Goal: Information Seeking & Learning: Learn about a topic

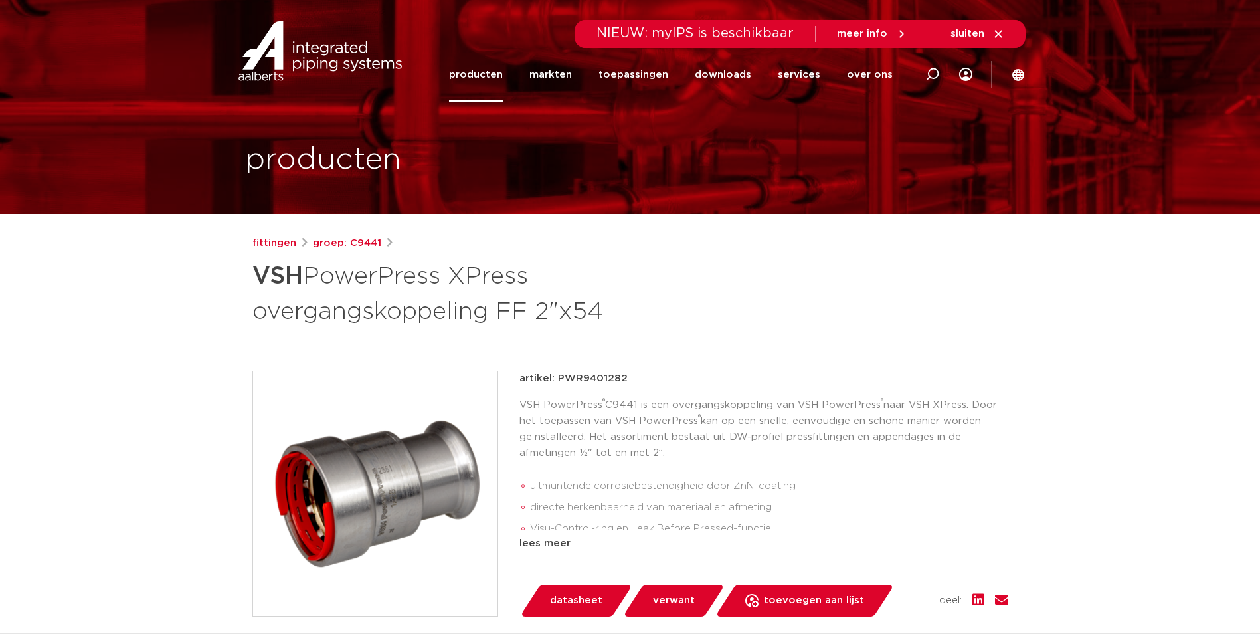
click at [350, 238] on link "groep: C9441" at bounding box center [347, 243] width 68 height 16
click at [284, 242] on link "fittingen" at bounding box center [274, 243] width 44 height 16
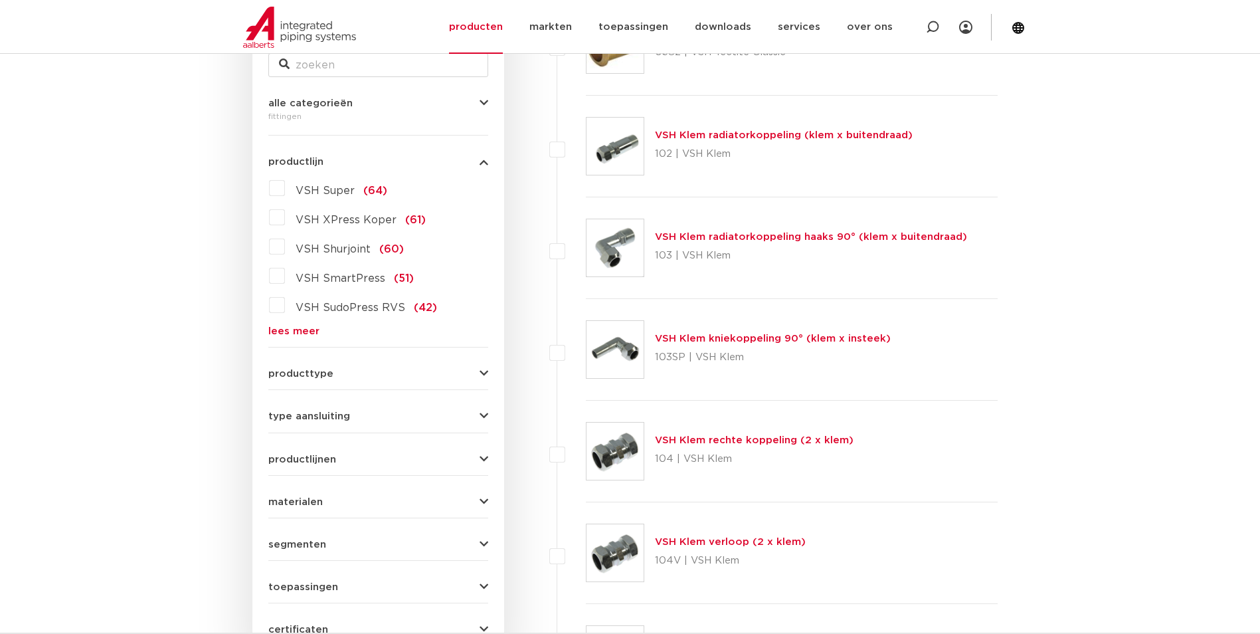
click at [308, 327] on link "lees meer" at bounding box center [378, 331] width 220 height 10
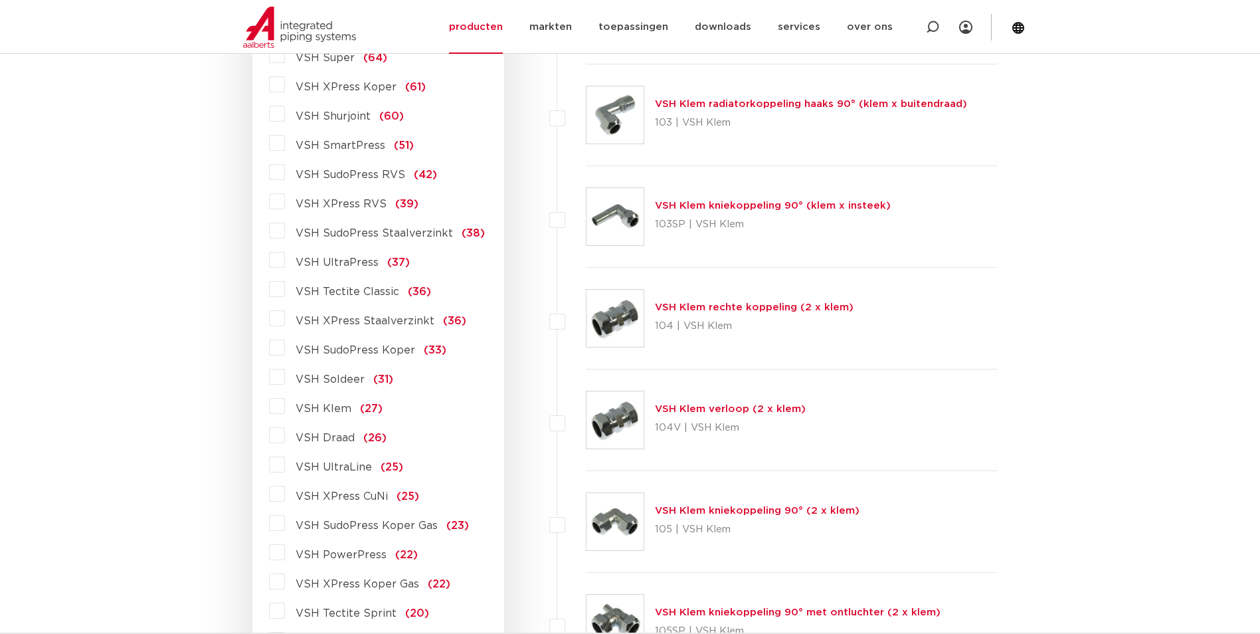
scroll to position [559, 0]
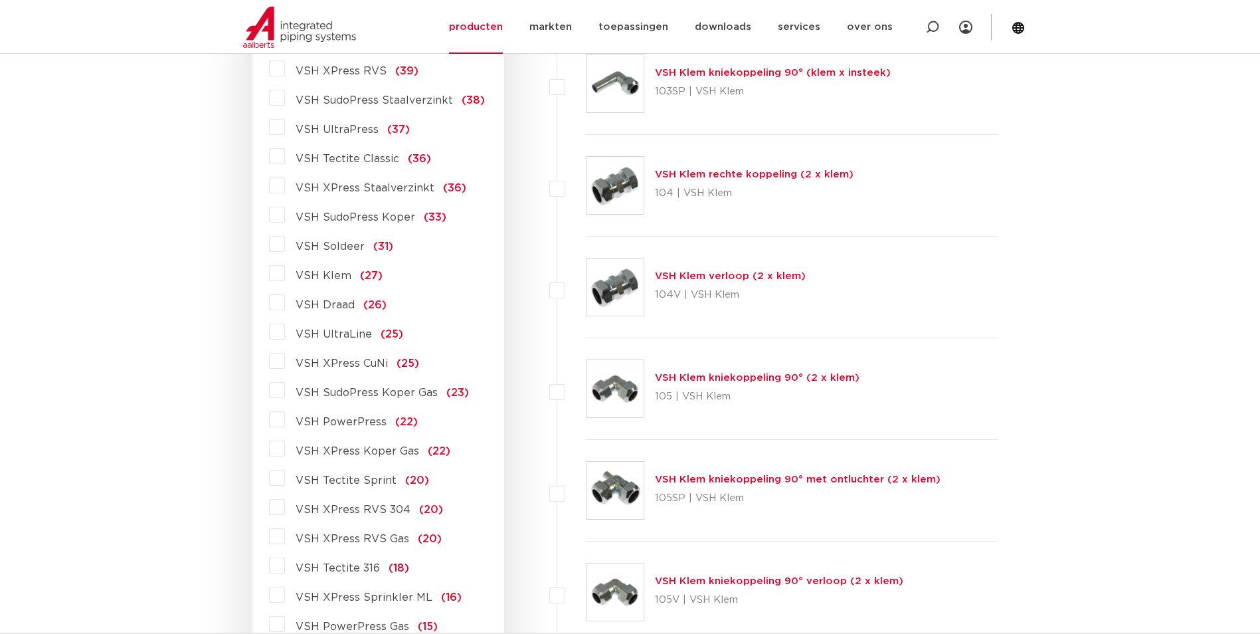
click at [285, 424] on label "VSH PowerPress (22)" at bounding box center [351, 418] width 133 height 21
click at [0, 0] on input "VSH PowerPress (22)" at bounding box center [0, 0] width 0 height 0
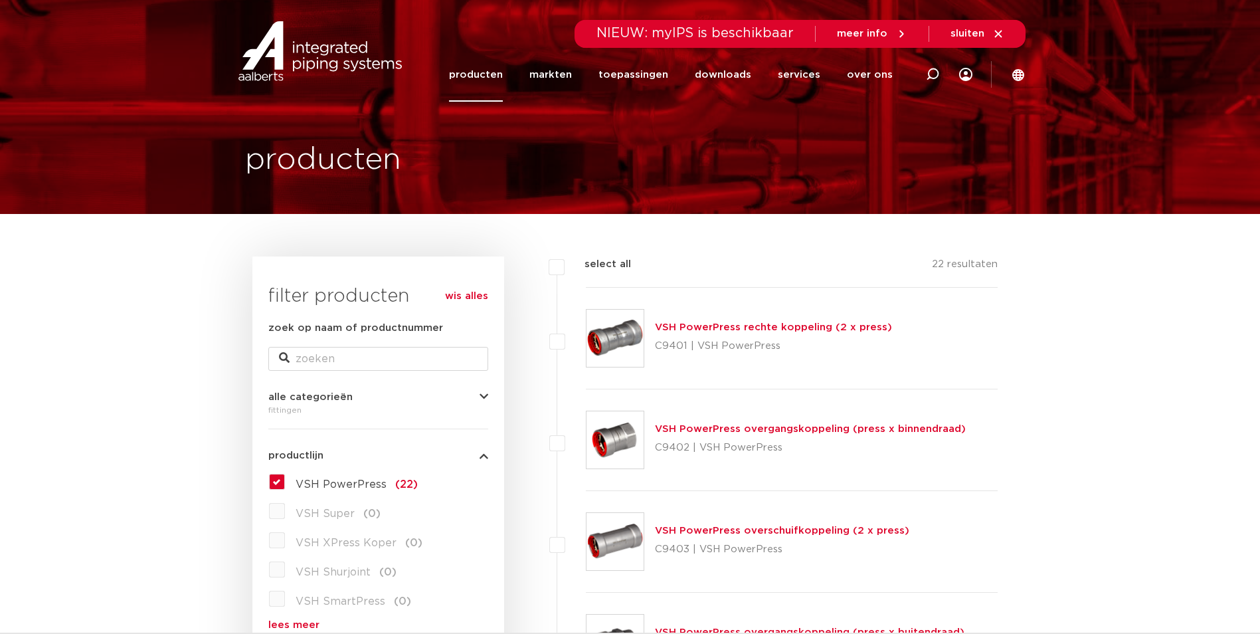
click at [503, 72] on link "producten" at bounding box center [476, 75] width 54 height 54
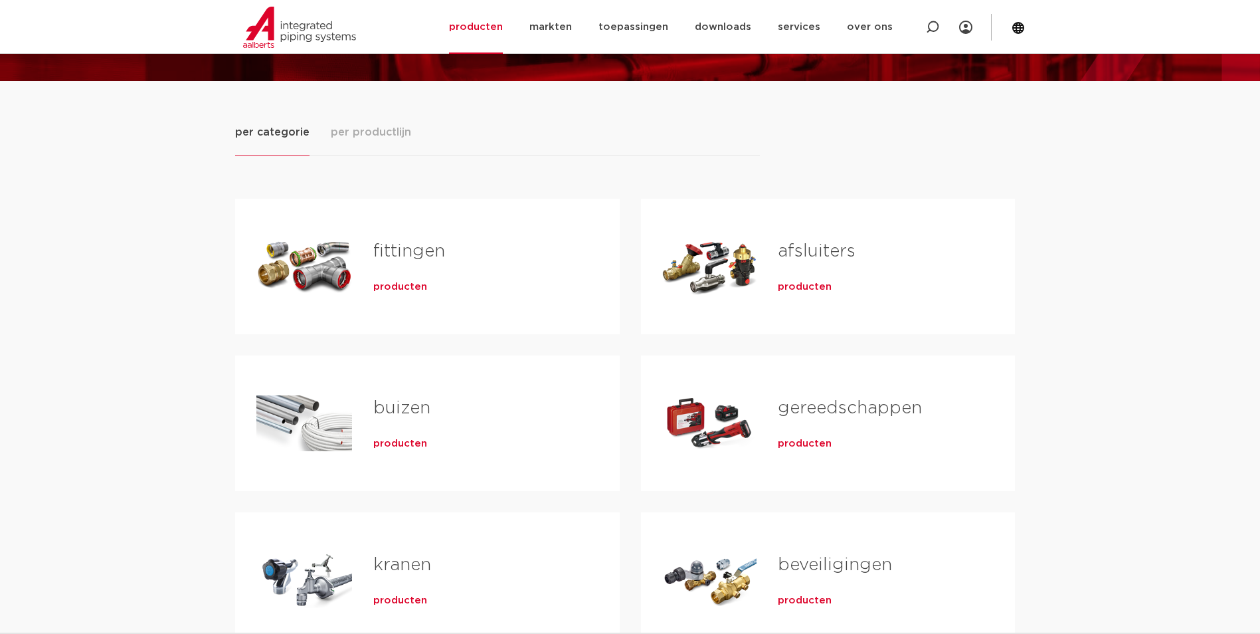
click at [387, 446] on span "producten" at bounding box center [400, 443] width 54 height 13
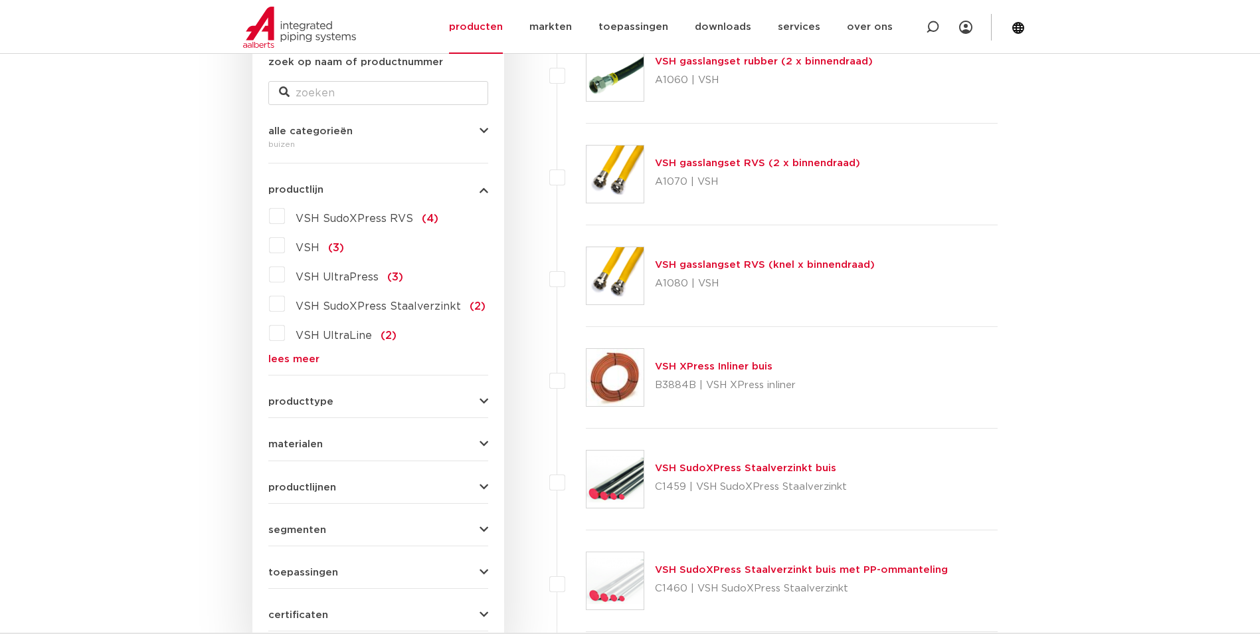
click at [276, 357] on link "lees meer" at bounding box center [378, 359] width 220 height 10
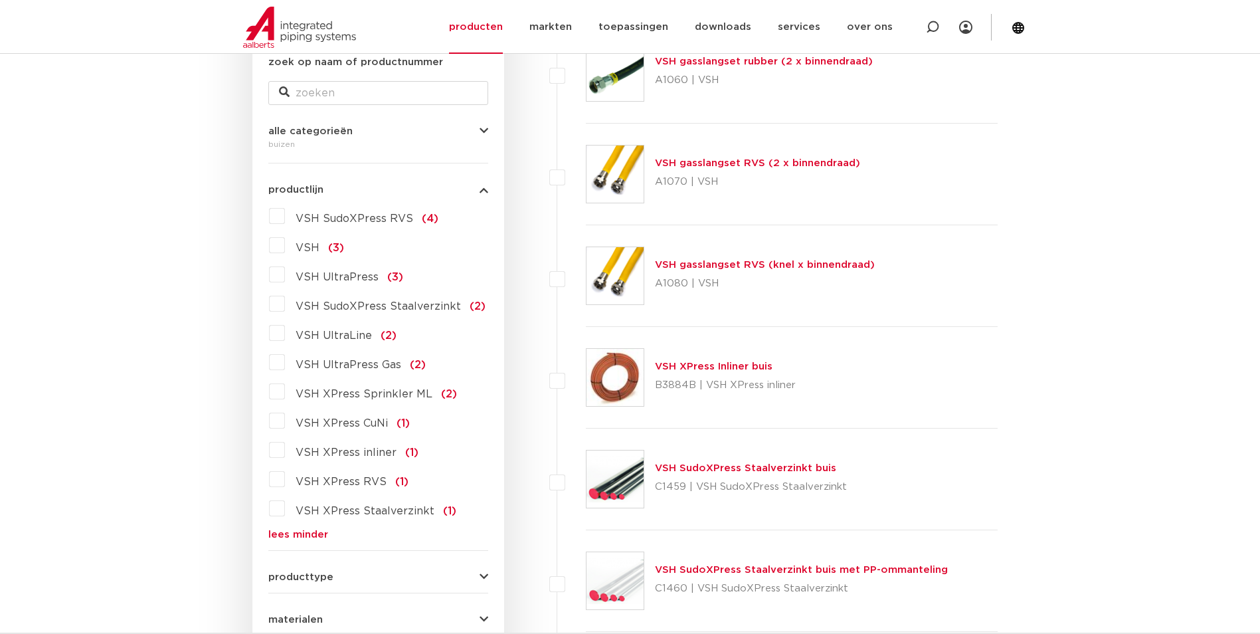
scroll to position [598, 0]
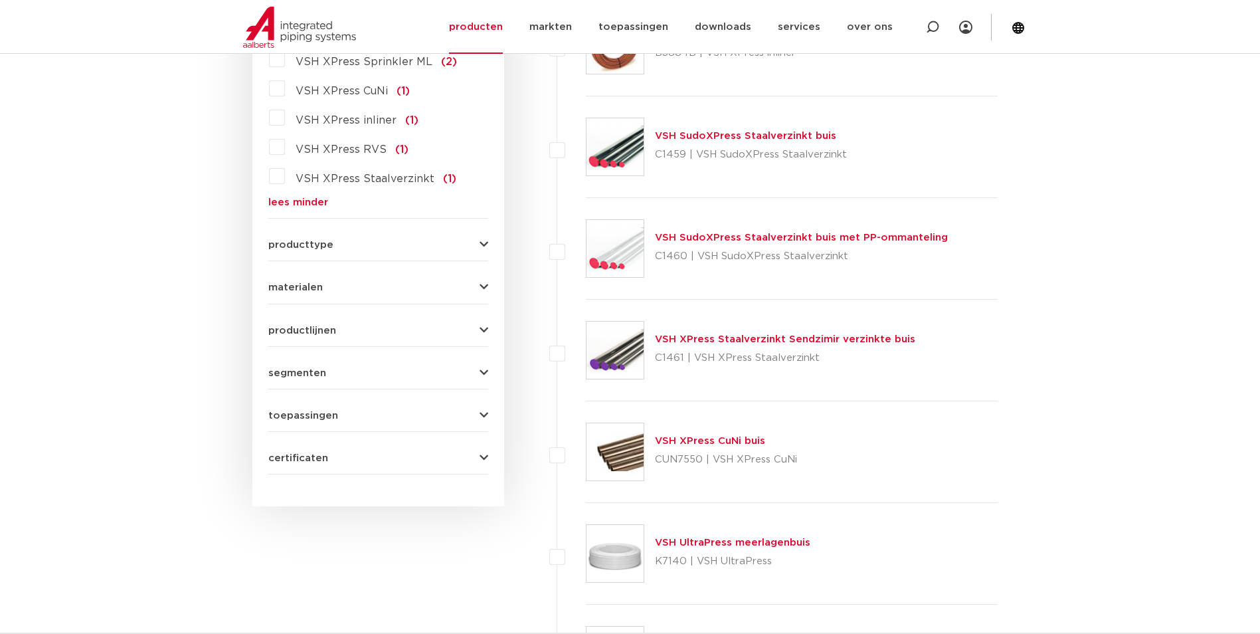
click at [325, 337] on form "zoek op naam of productnummer alle categorieën buizen fittingen afsluiters buiz…" at bounding box center [378, 98] width 220 height 752
click at [324, 330] on span "productlijnen" at bounding box center [302, 330] width 68 height 10
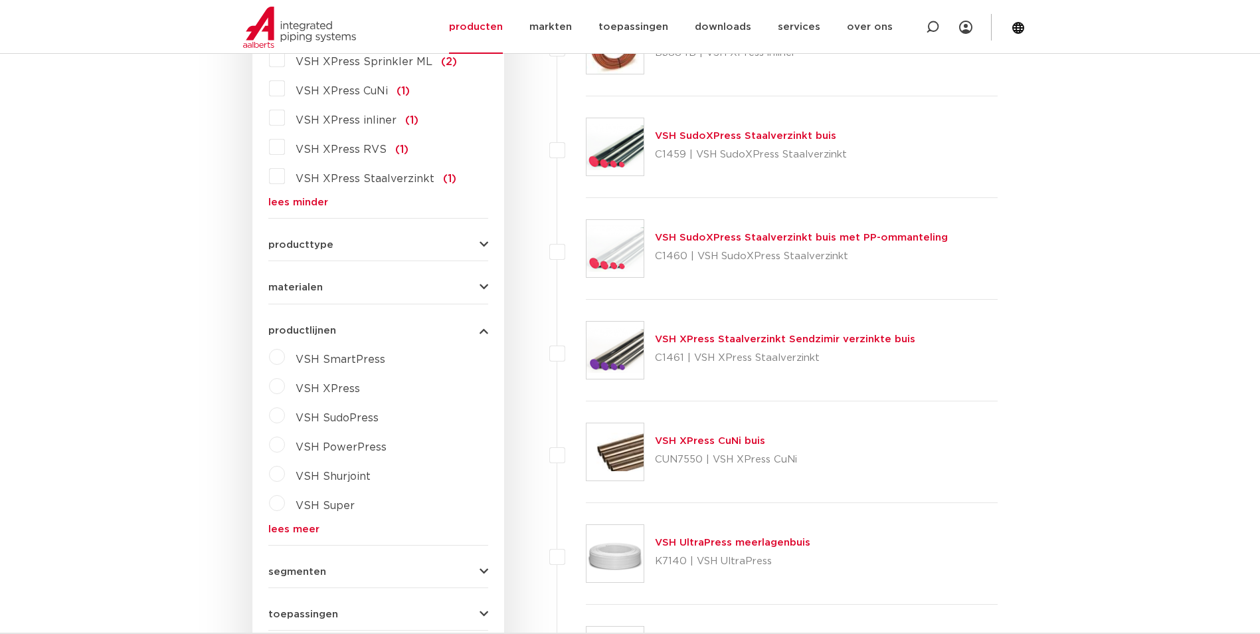
click at [285, 502] on label "VSH Super" at bounding box center [320, 502] width 70 height 21
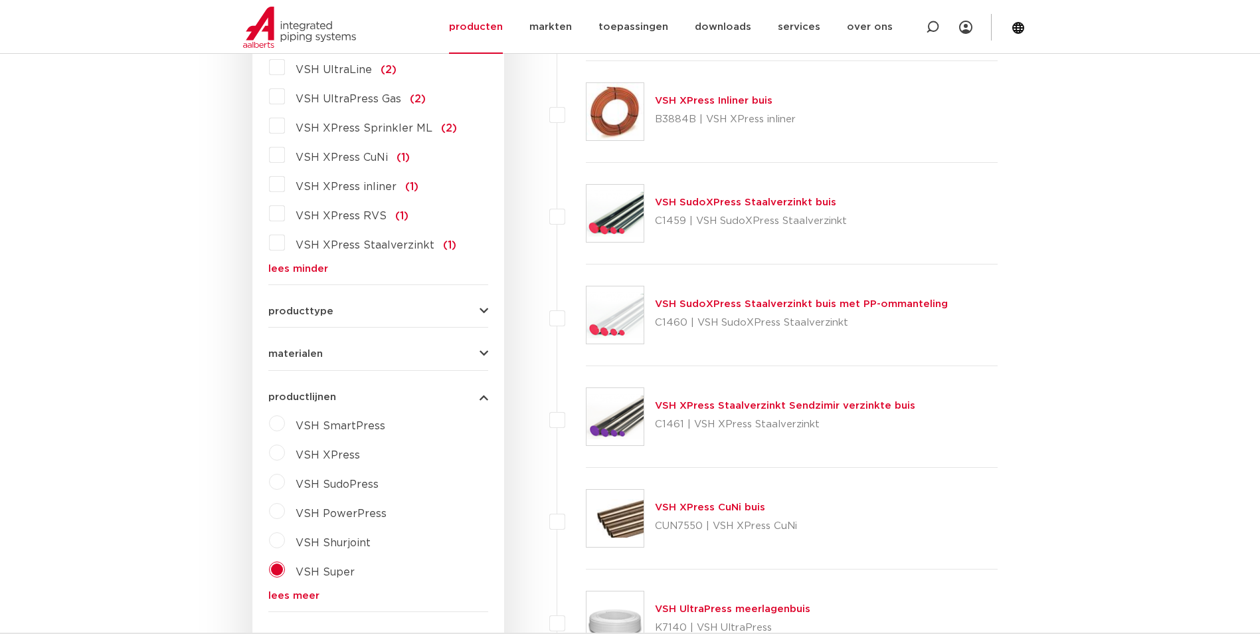
scroll to position [731, 0]
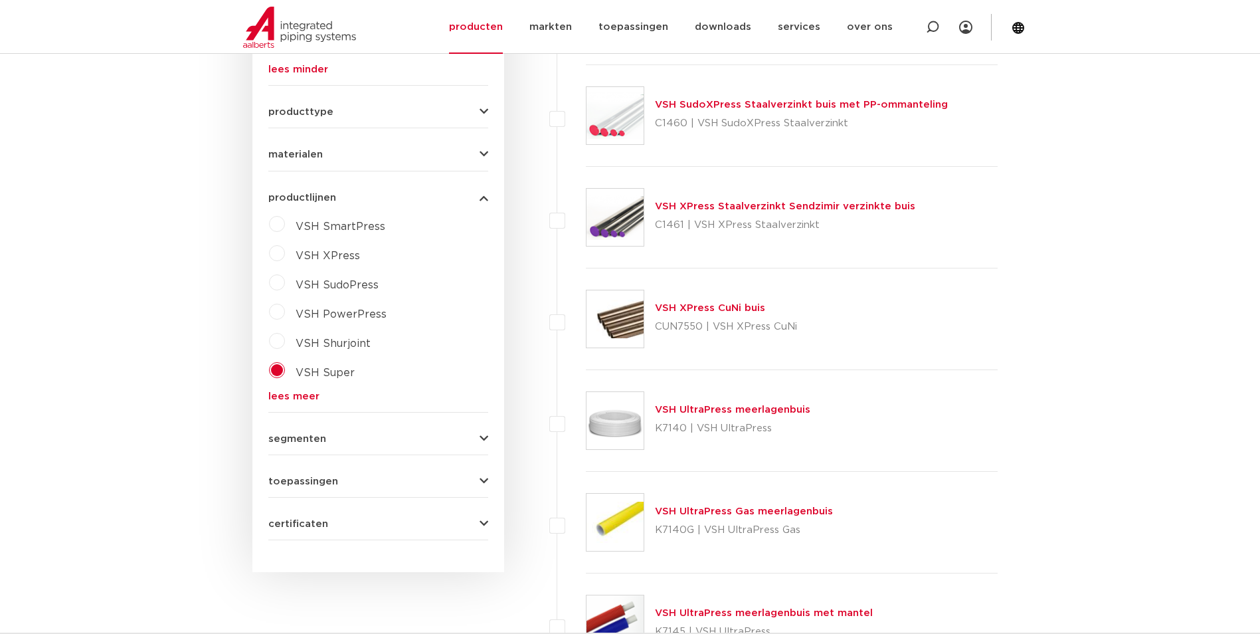
click at [330, 375] on span "VSH Super" at bounding box center [325, 372] width 59 height 11
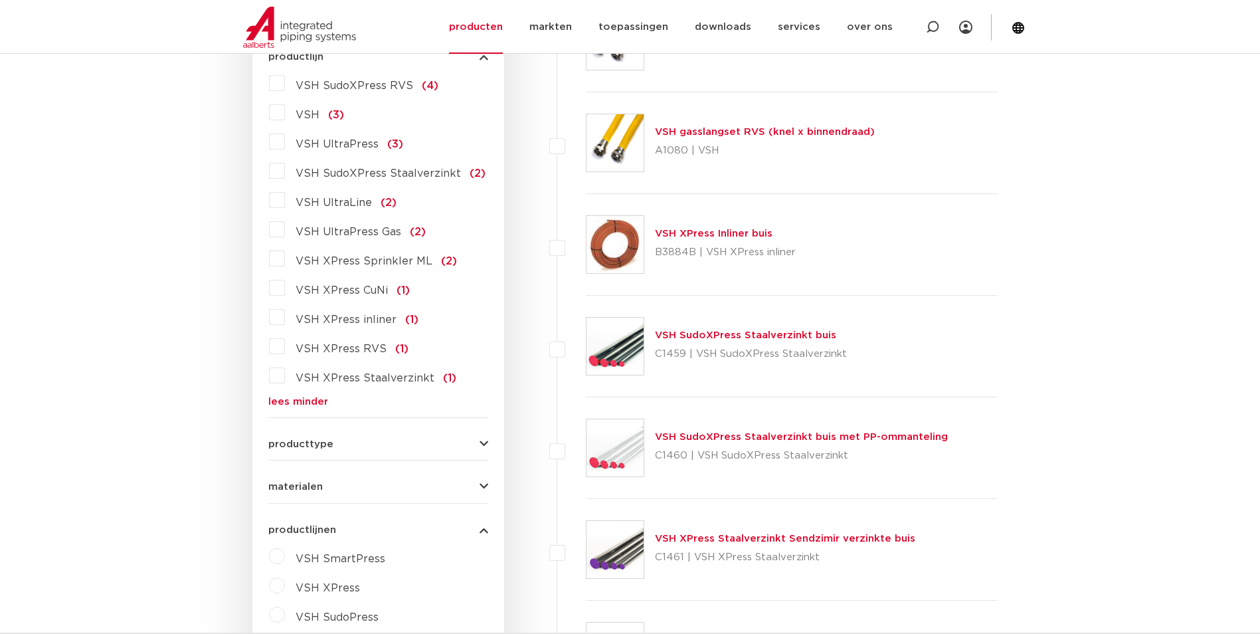
scroll to position [266, 0]
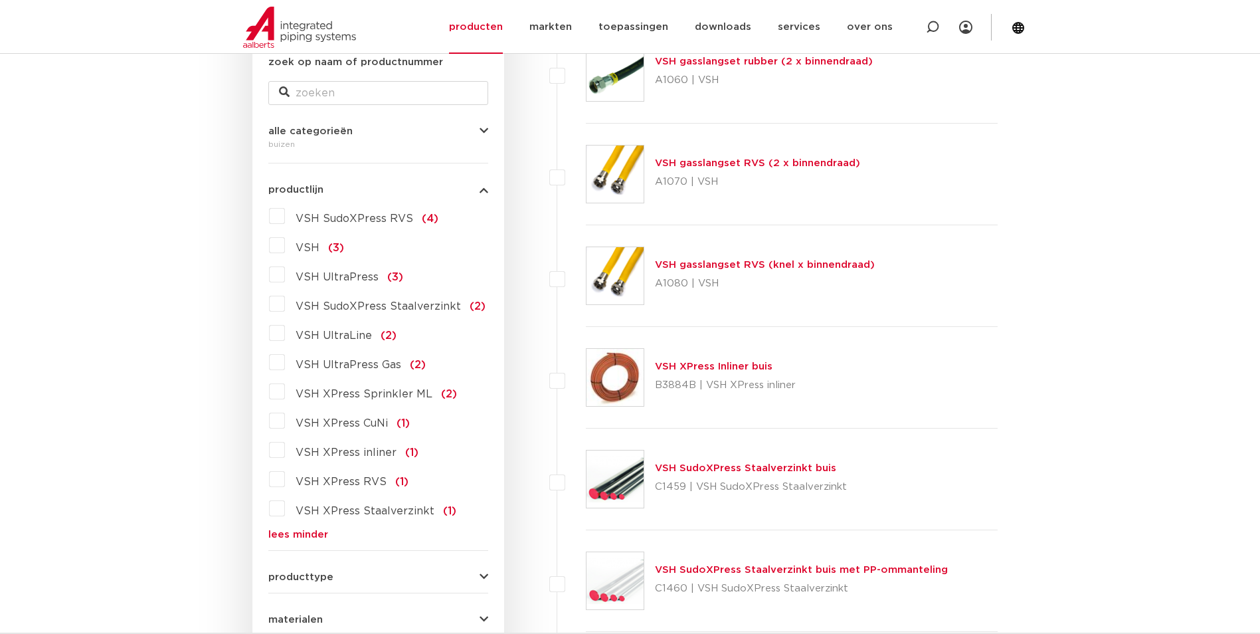
click at [285, 333] on label "VSH UltraLine (2)" at bounding box center [341, 332] width 112 height 21
click at [0, 0] on input "VSH UltraLine (2)" at bounding box center [0, 0] width 0 height 0
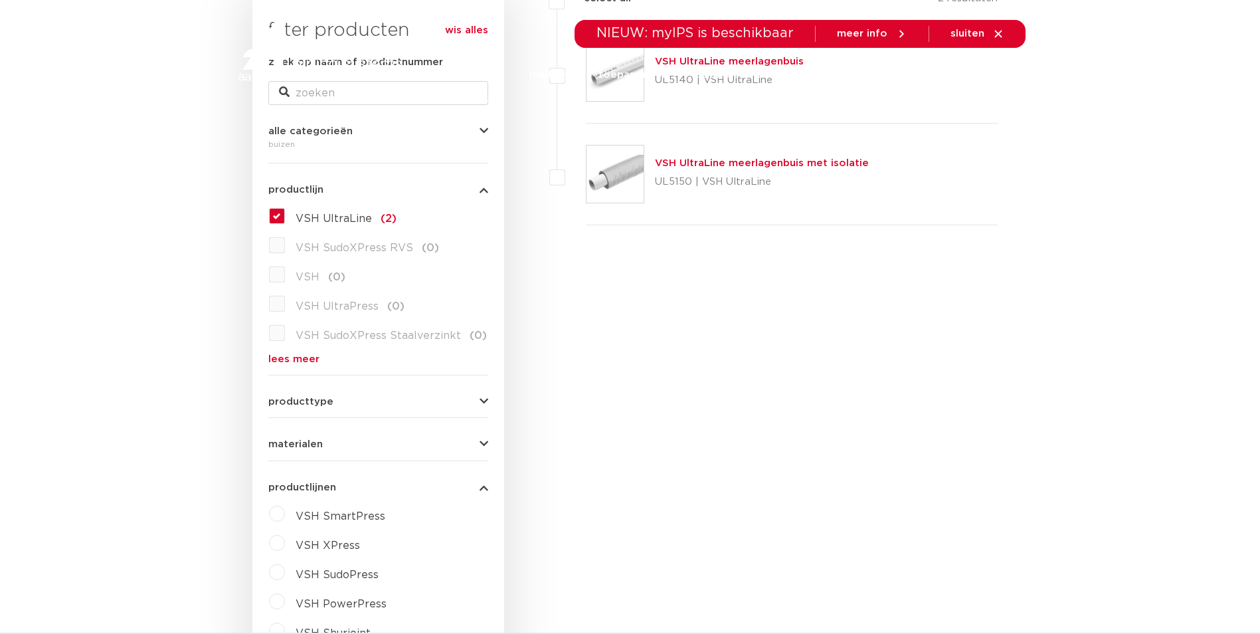
click at [285, 220] on label "VSH UltraLine (2)" at bounding box center [341, 215] width 112 height 21
click at [0, 0] on input "VSH UltraLine (2)" at bounding box center [0, 0] width 0 height 0
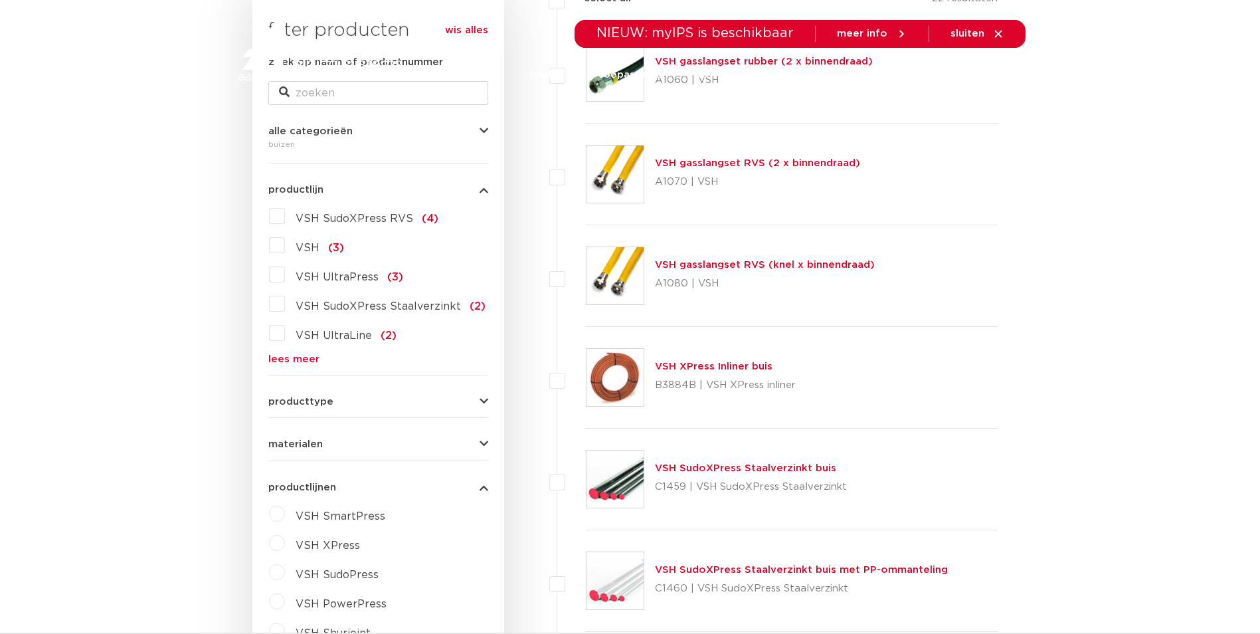
click at [309, 365] on form "zoek op naam of productnummer alle categorieën buizen [GEOGRAPHIC_DATA] afsluit…" at bounding box center [378, 441] width 220 height 775
click at [309, 363] on link "lees meer" at bounding box center [378, 359] width 220 height 10
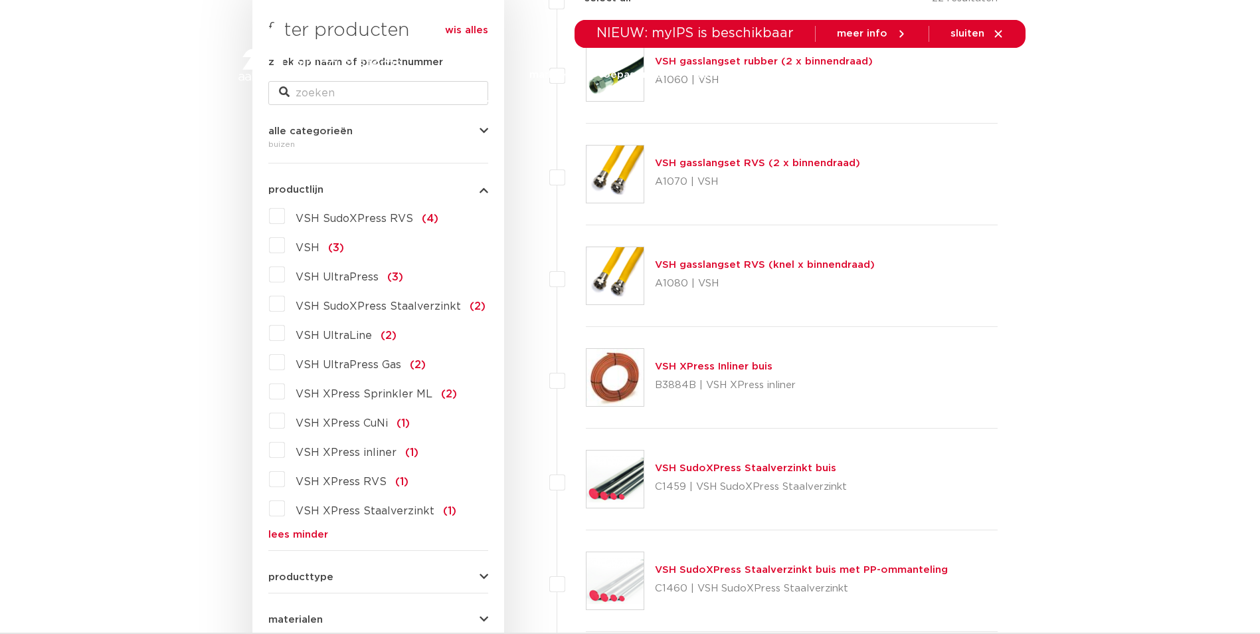
click at [285, 218] on label "VSH SudoXPress RVS (4)" at bounding box center [361, 215] width 153 height 21
click at [0, 0] on input "VSH SudoXPress RVS (4)" at bounding box center [0, 0] width 0 height 0
